Goal: Task Accomplishment & Management: Use online tool/utility

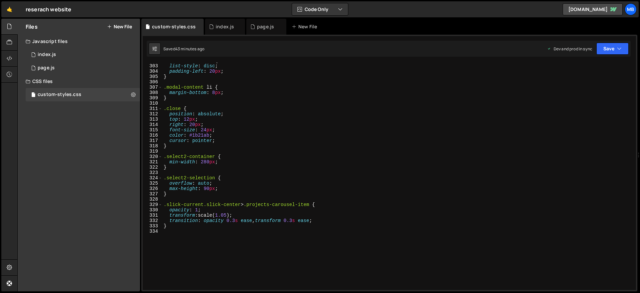
scroll to position [1610, 0]
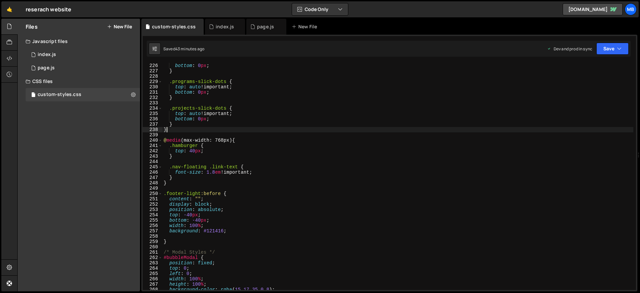
click at [218, 131] on div "top : auto !important ; bottom : 0 px ; } .programs-slick-dots { top : auto !im…" at bounding box center [397, 177] width 471 height 238
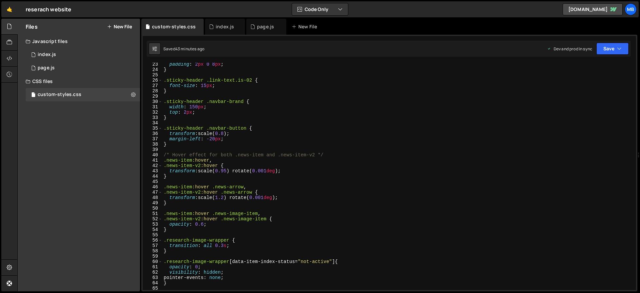
scroll to position [0, 0]
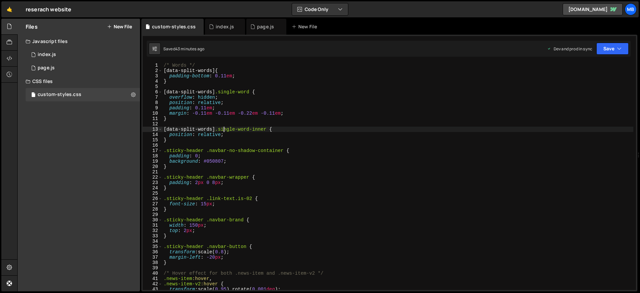
click at [224, 128] on div "/* Words */ [ data-split-words ] { padding-bottom : 0.11 em ; } [ data-split-wo…" at bounding box center [397, 182] width 471 height 238
type textarea "[data-split-words] .single-word-inner {"
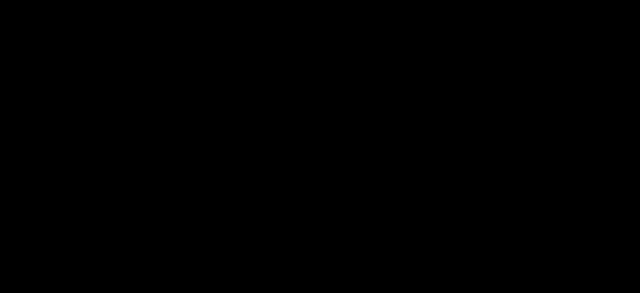
drag, startPoint x: 0, startPoint y: 0, endPoint x: 337, endPoint y: 113, distance: 355.6
click at [337, 113] on body "Projects Community Library Blog MB Projects Your Teams Account Upgrade Logout" at bounding box center [320, 146] width 640 height 293
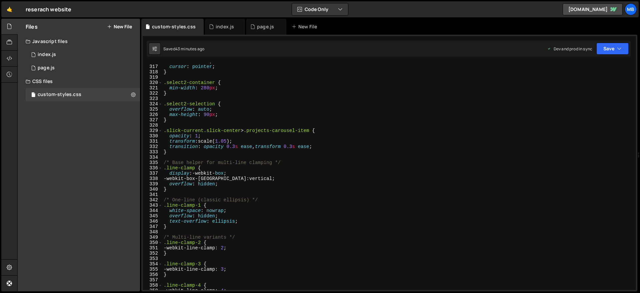
scroll to position [1743, 0]
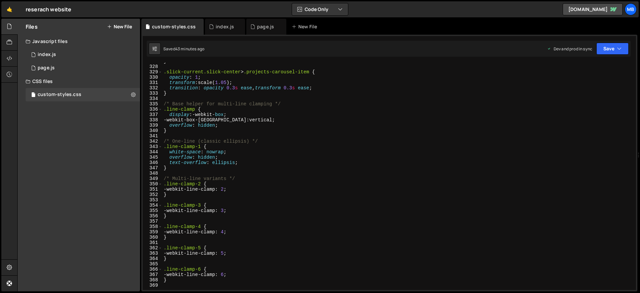
drag, startPoint x: 274, startPoint y: 115, endPoint x: 273, endPoint y: 128, distance: 13.1
click at [274, 115] on div "} .slick-current.slick-center > .projects-carousel-item { opacity : 1 ; transfo…" at bounding box center [397, 178] width 471 height 238
click at [273, 128] on div "} .slick-current.slick-center > .projects-carousel-item { opacity : 1 ; transfo…" at bounding box center [397, 178] width 471 height 238
click at [277, 125] on div "} .slick-current.slick-center > .projects-carousel-item { opacity : 1 ; transfo…" at bounding box center [397, 178] width 471 height 238
paste textarea "text-overflow: ellipsis"
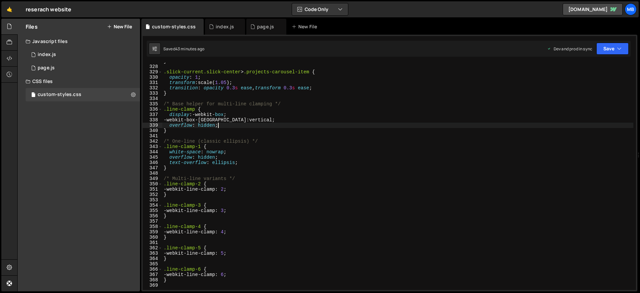
type textarea "text-overflow: ellipsis;"
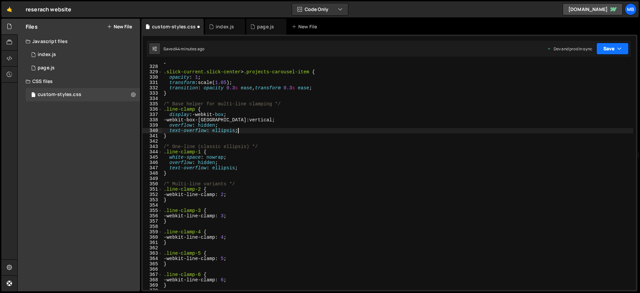
click at [607, 52] on button "Save" at bounding box center [612, 49] width 32 height 12
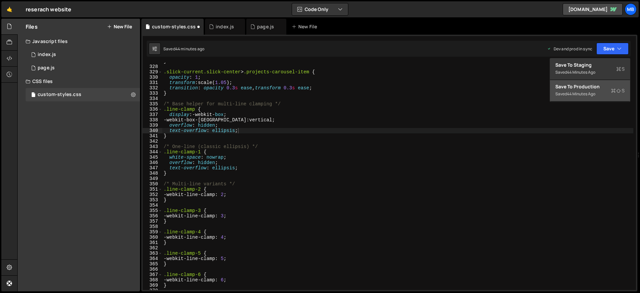
click at [595, 94] on div "44 minutes ago" at bounding box center [581, 94] width 28 height 6
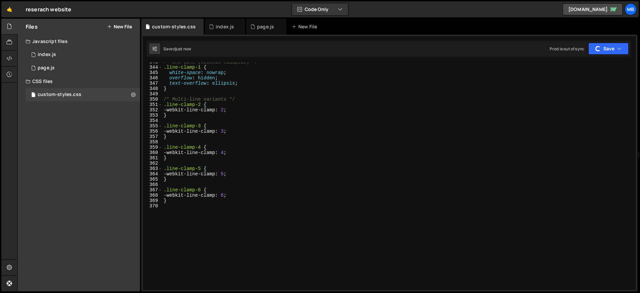
scroll to position [1671, 0]
